Goal: Task Accomplishment & Management: Use online tool/utility

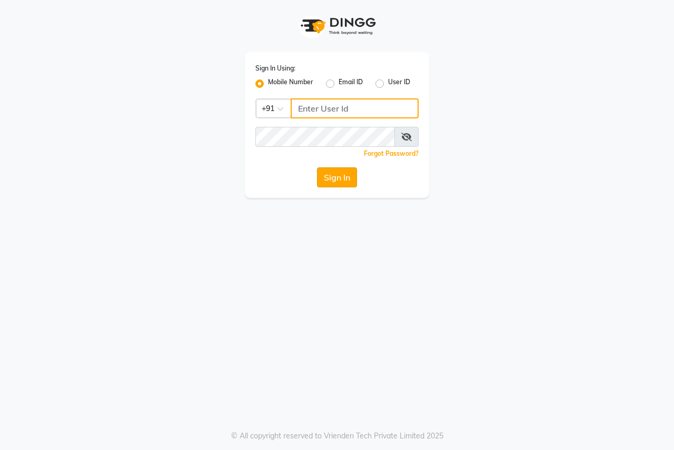
type input "8007975027"
click at [352, 179] on button "Sign In" at bounding box center [337, 177] width 40 height 20
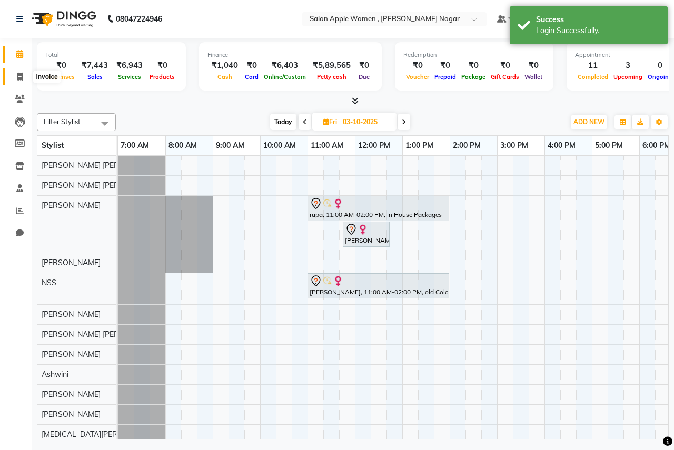
click at [19, 76] on icon at bounding box center [20, 77] width 6 height 8
select select "96"
select select "service"
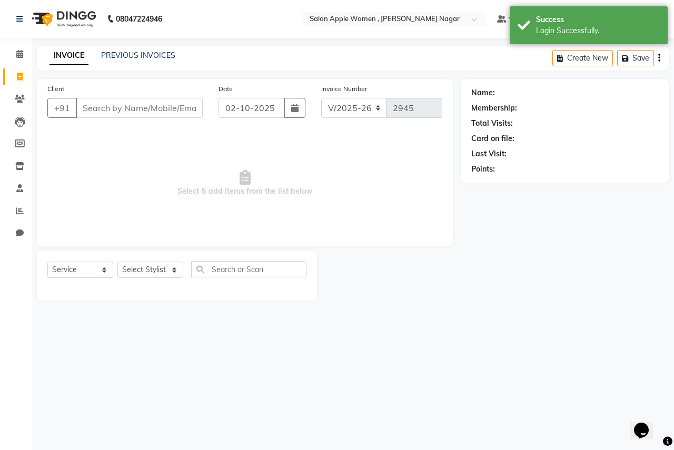
click at [112, 114] on input "Client" at bounding box center [139, 108] width 127 height 20
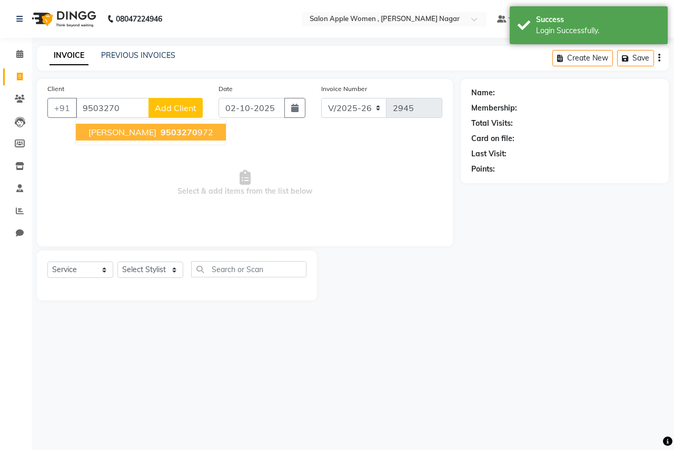
click at [85, 134] on button "[PERSON_NAME] 9503270 972" at bounding box center [151, 132] width 150 height 17
type input "9503270972"
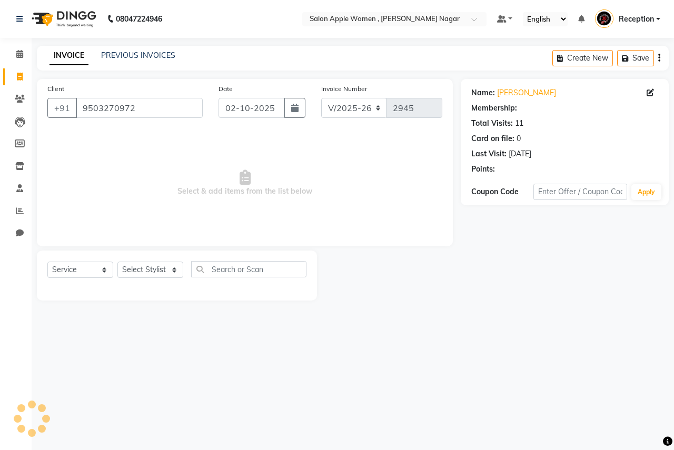
select select "1: Object"
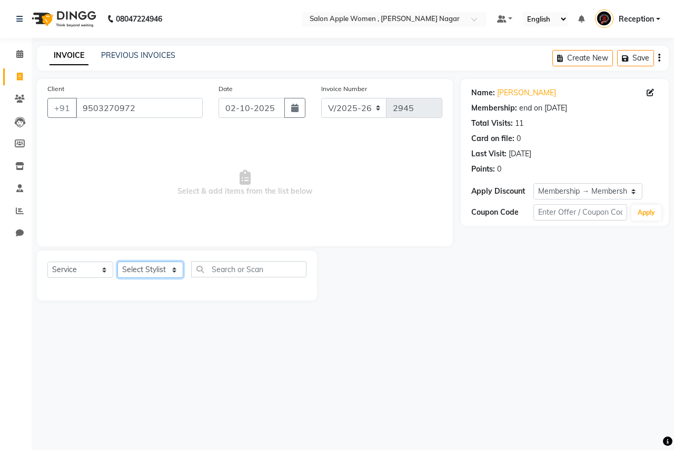
click at [144, 268] on select "Select Stylist [PERSON_NAME] [PERSON_NAME] [PERSON_NAME] [PERSON_NAME] Jyoti Ra…" at bounding box center [150, 270] width 66 height 16
select select "12123"
click at [117, 262] on select "Select Stylist [PERSON_NAME] [PERSON_NAME] [PERSON_NAME] [PERSON_NAME] Jyoti Ra…" at bounding box center [150, 270] width 66 height 16
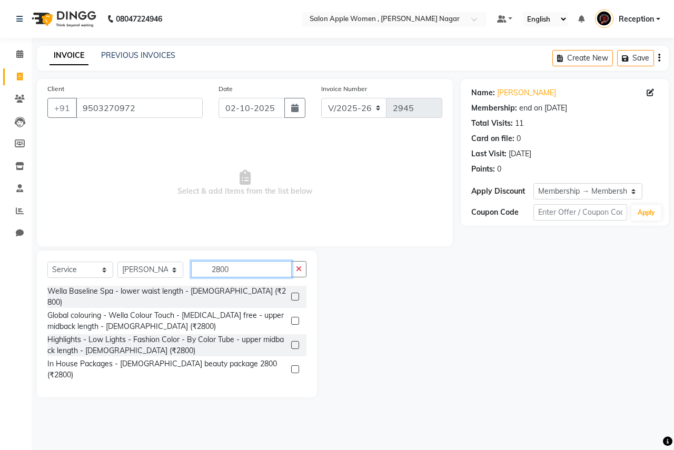
type input "2800"
click at [294, 366] on label at bounding box center [295, 370] width 8 height 8
click at [294, 367] on input "checkbox" at bounding box center [294, 370] width 7 height 7
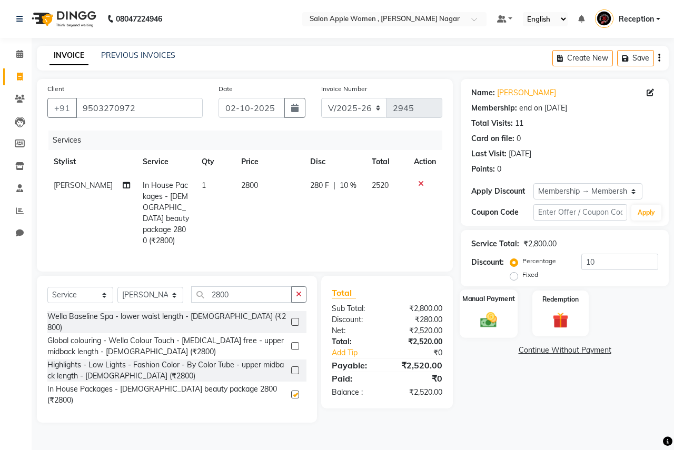
checkbox input "false"
click at [503, 319] on div "Manual Payment" at bounding box center [489, 314] width 58 height 48
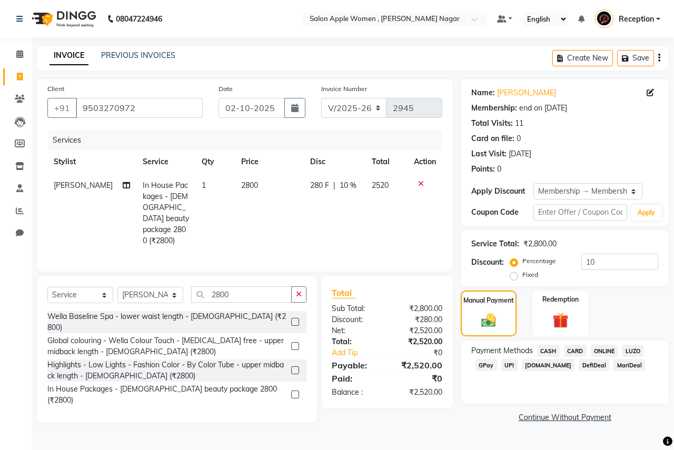
click at [603, 349] on span "ONLINE" at bounding box center [604, 351] width 27 height 12
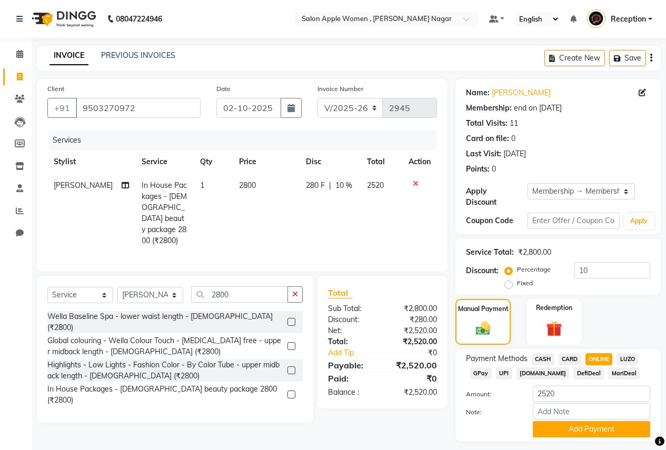
scroll to position [21, 0]
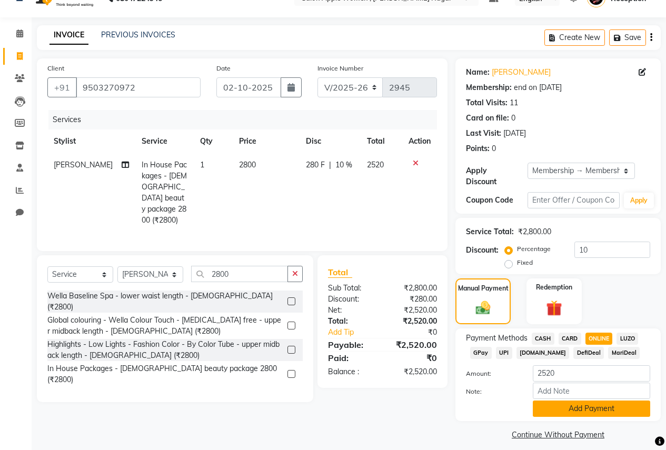
click at [587, 401] on button "Add Payment" at bounding box center [591, 409] width 117 height 16
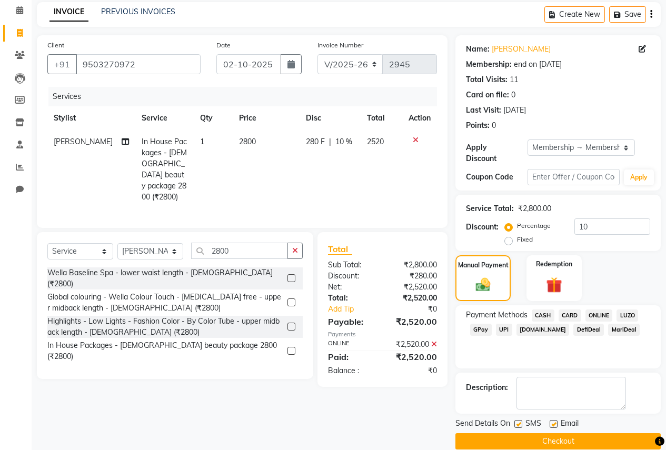
scroll to position [51, 0]
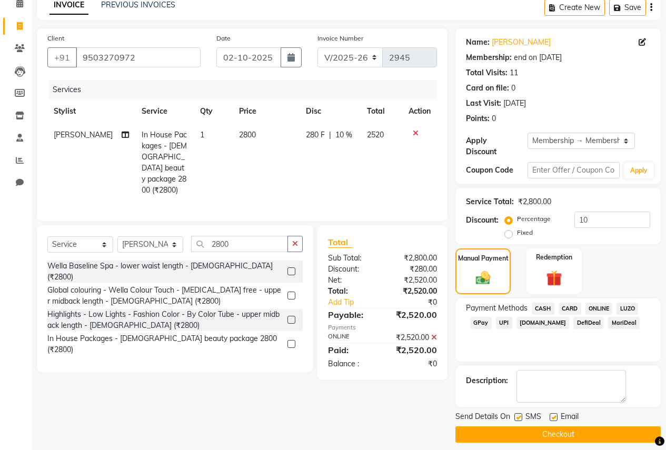
click at [432, 334] on icon at bounding box center [434, 337] width 6 height 7
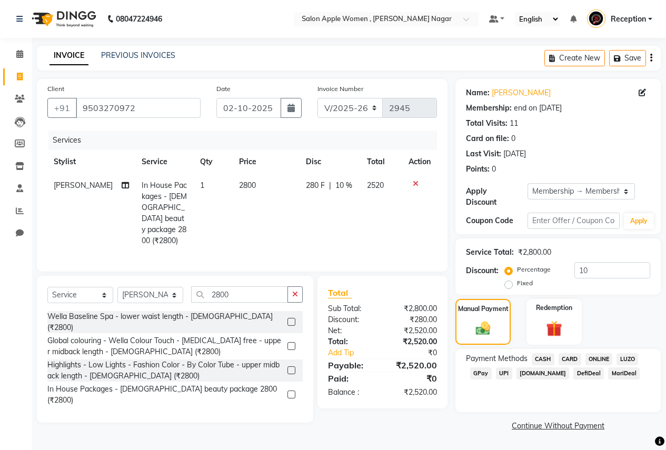
scroll to position [0, 0]
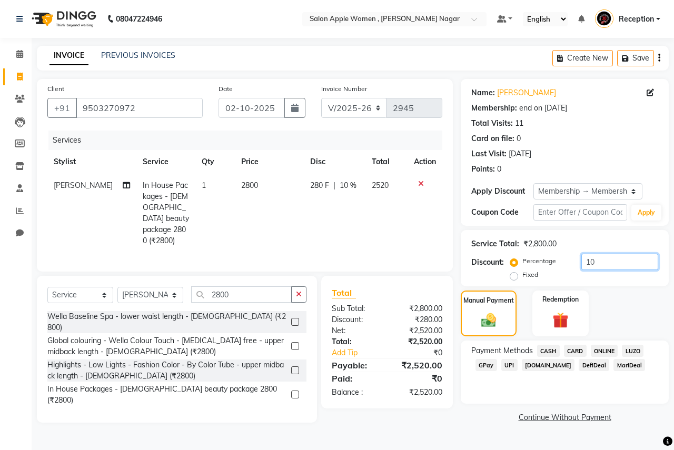
drag, startPoint x: 607, startPoint y: 255, endPoint x: 501, endPoint y: 269, distance: 106.8
click at [501, 269] on div "Discount: Percentage Fixed 10" at bounding box center [564, 268] width 187 height 28
click at [499, 395] on div "Payment Methods CASH CARD ONLINE LUZO GPay UPI [DOMAIN_NAME] DefiDeal MariDeal" at bounding box center [565, 372] width 208 height 63
click at [603, 350] on span "ONLINE" at bounding box center [604, 351] width 27 height 12
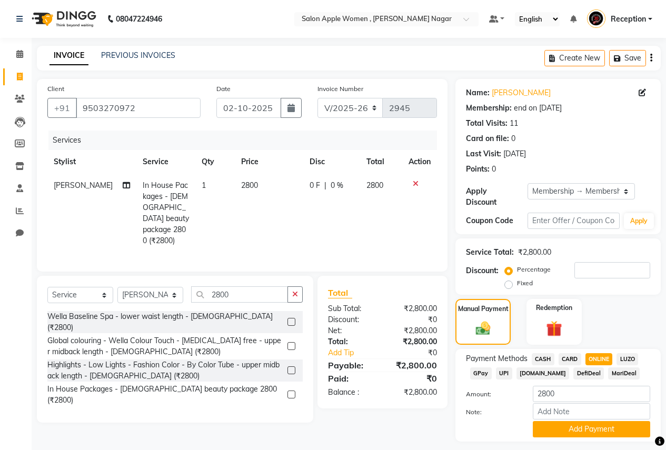
drag, startPoint x: 588, startPoint y: 418, endPoint x: 573, endPoint y: 394, distance: 28.6
click at [587, 421] on button "Add Payment" at bounding box center [591, 429] width 117 height 16
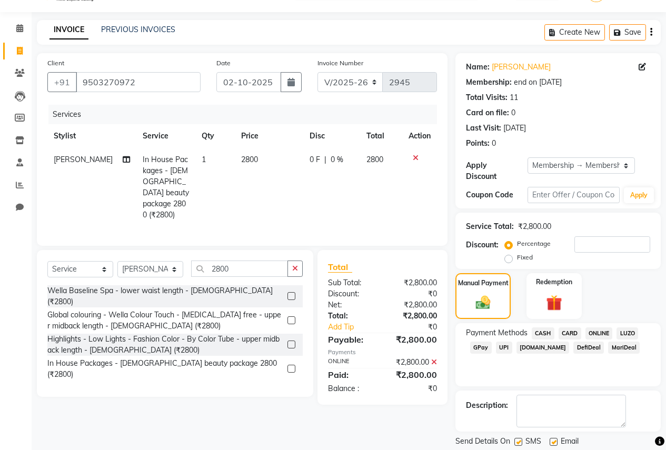
scroll to position [51, 0]
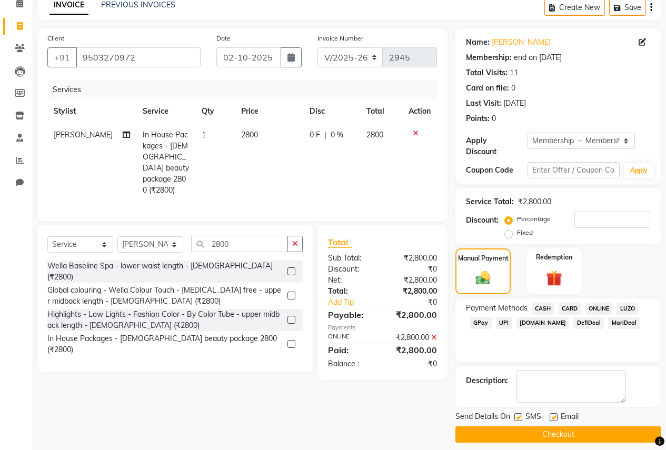
click at [547, 427] on button "Checkout" at bounding box center [558, 435] width 205 height 16
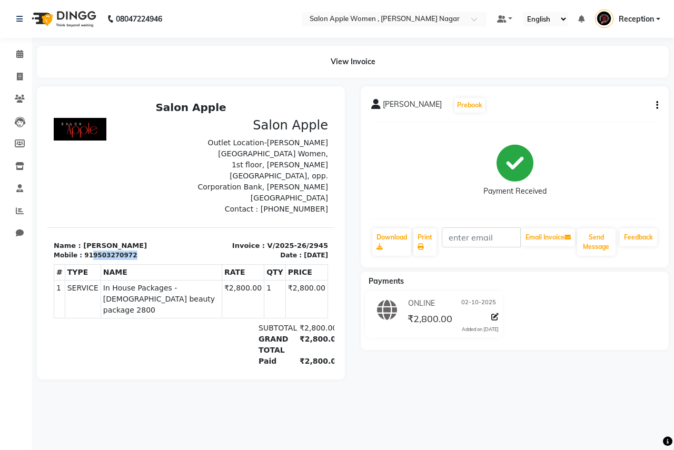
drag, startPoint x: 125, startPoint y: 234, endPoint x: 88, endPoint y: 234, distance: 36.9
click at [88, 251] on div "Mobile : 919503270972" at bounding box center [119, 255] width 131 height 9
copy div "9503270972"
